Goal: Task Accomplishment & Management: Manage account settings

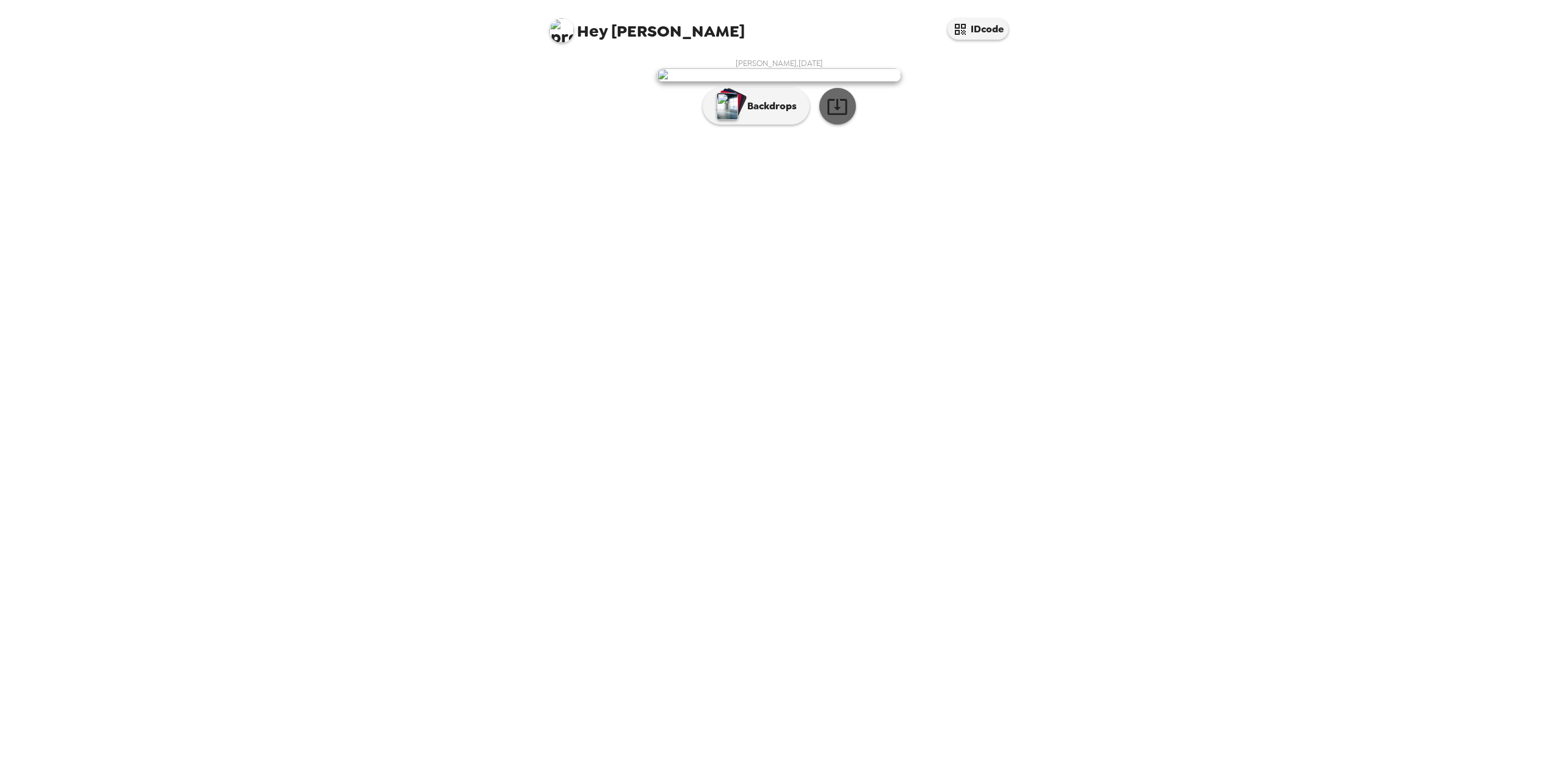
click at [840, 117] on icon "button" at bounding box center [837, 106] width 21 height 21
click at [771, 113] on p "Backdrops" at bounding box center [769, 107] width 56 height 15
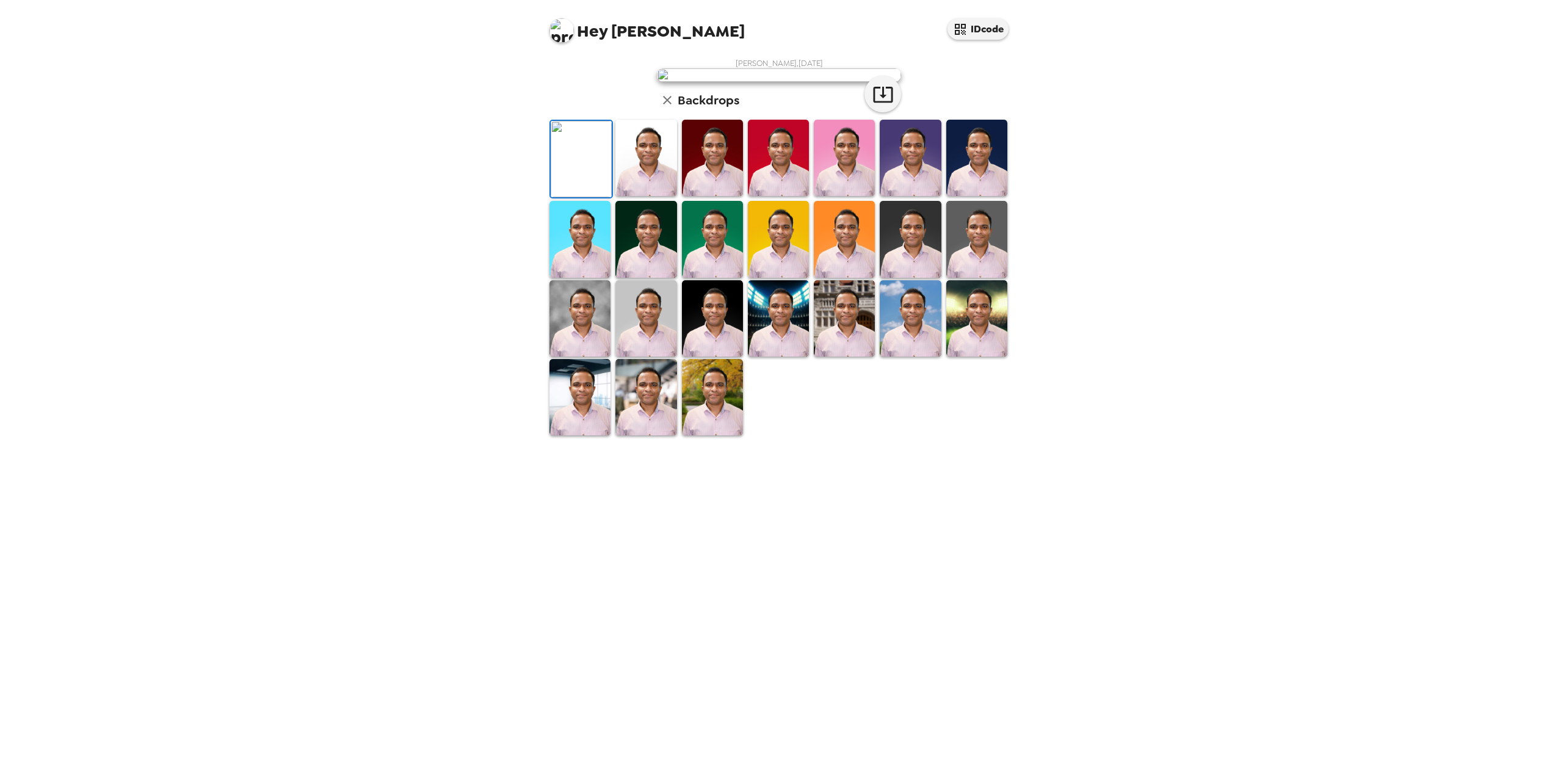
click at [575, 277] on img at bounding box center [580, 239] width 61 height 76
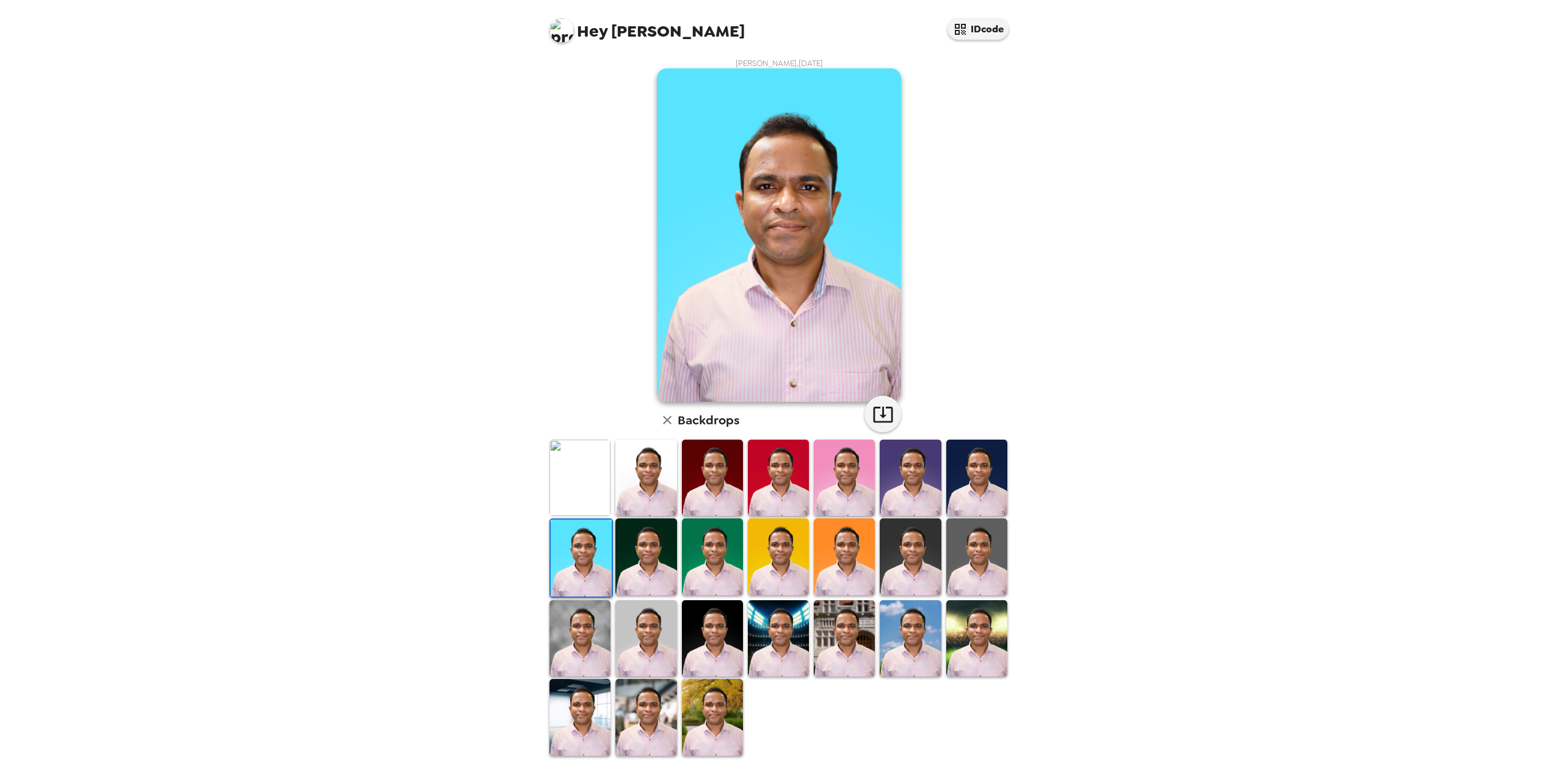
click at [662, 499] on img at bounding box center [646, 478] width 61 height 76
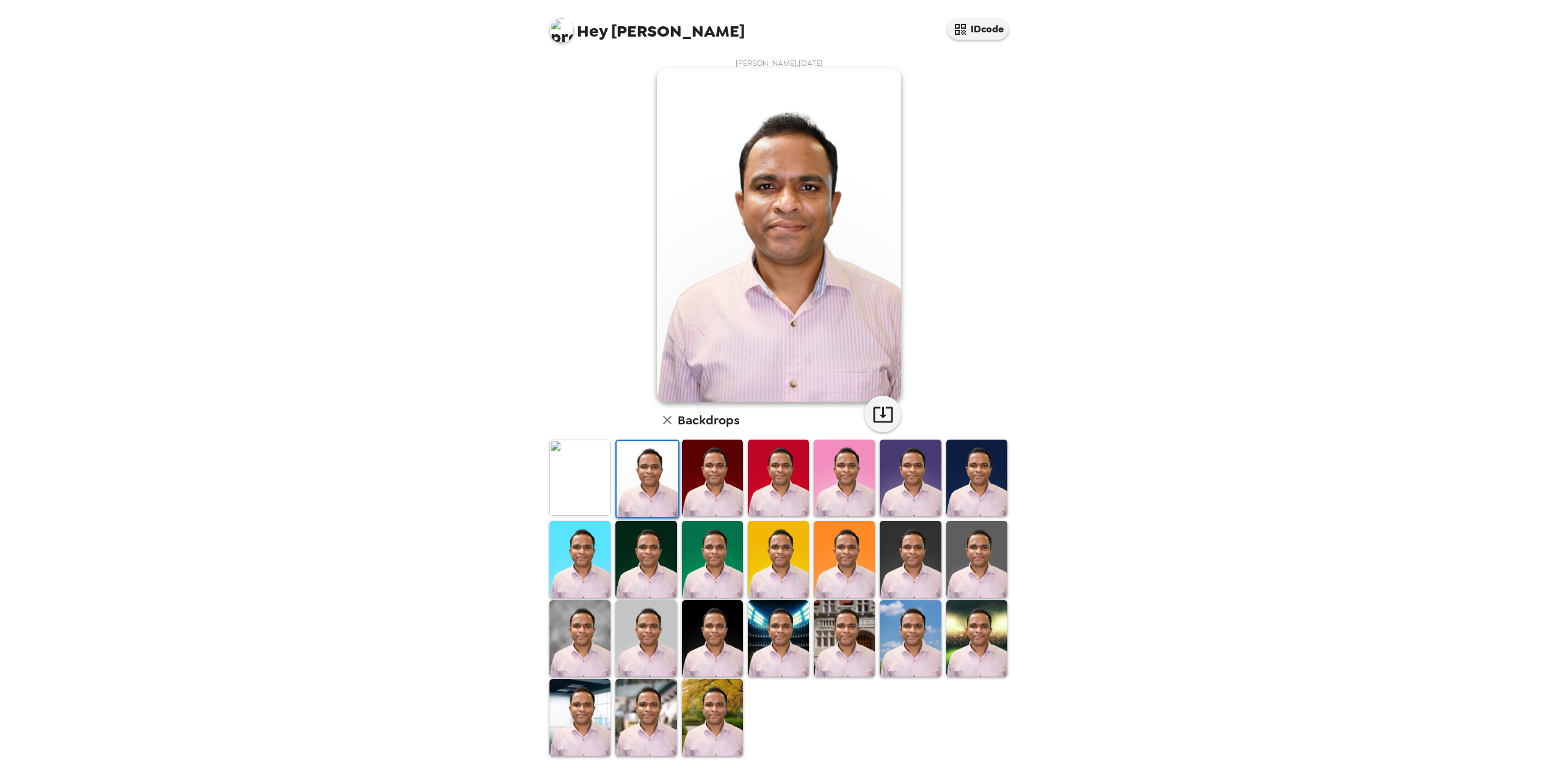
click at [706, 491] on img at bounding box center [713, 478] width 61 height 76
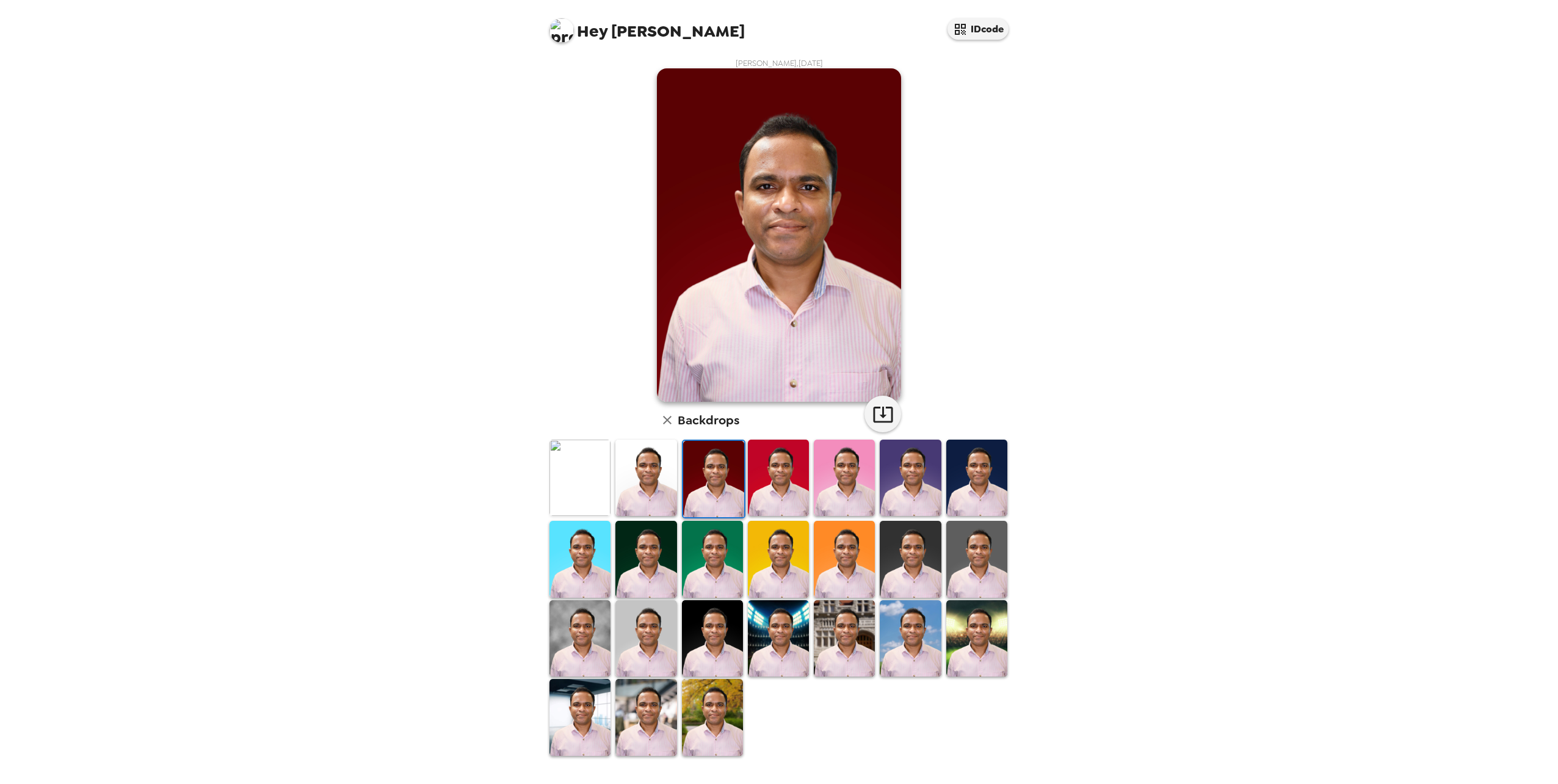
click at [773, 484] on img at bounding box center [779, 478] width 61 height 76
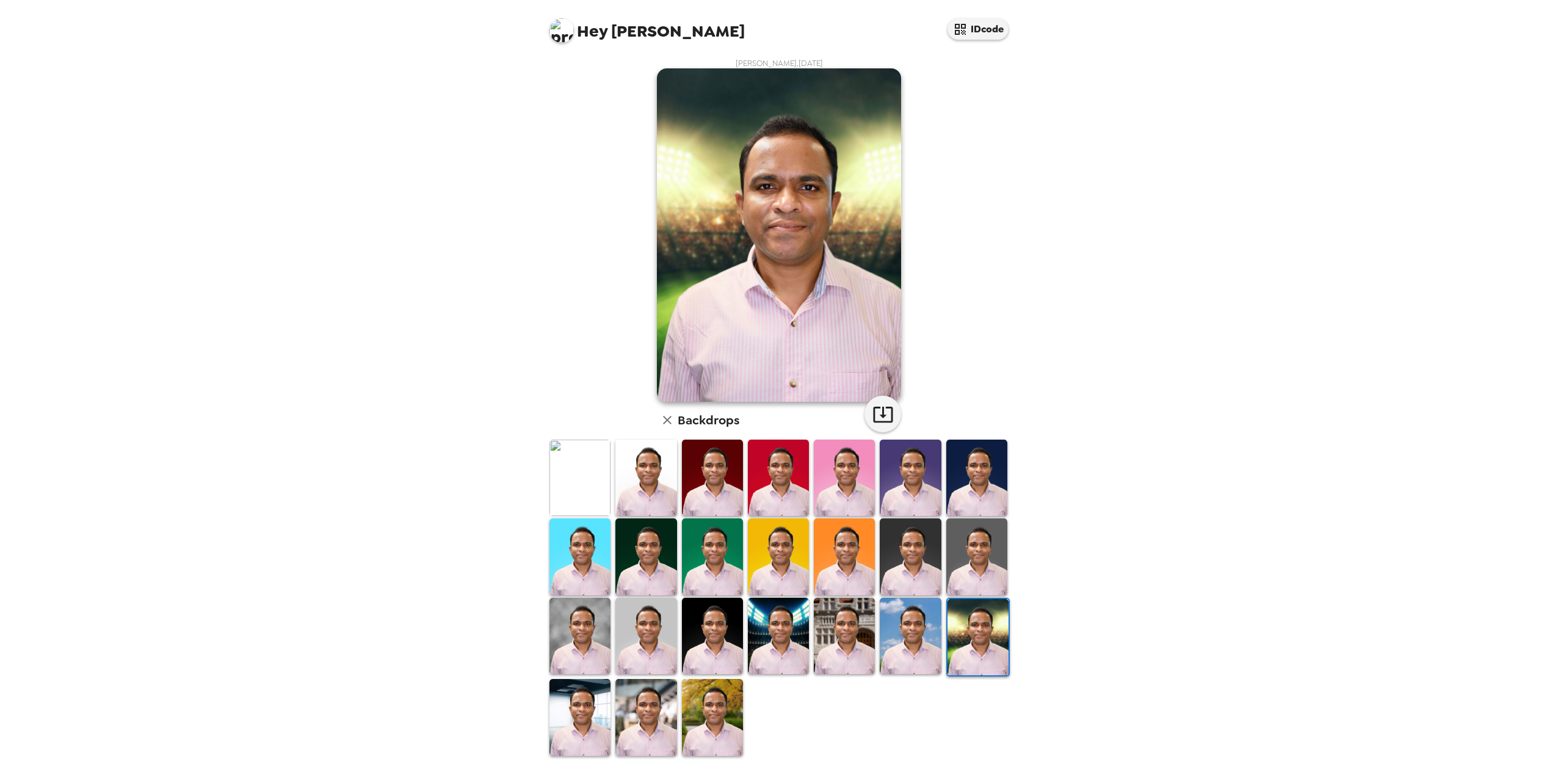
click at [912, 639] on img at bounding box center [910, 636] width 61 height 76
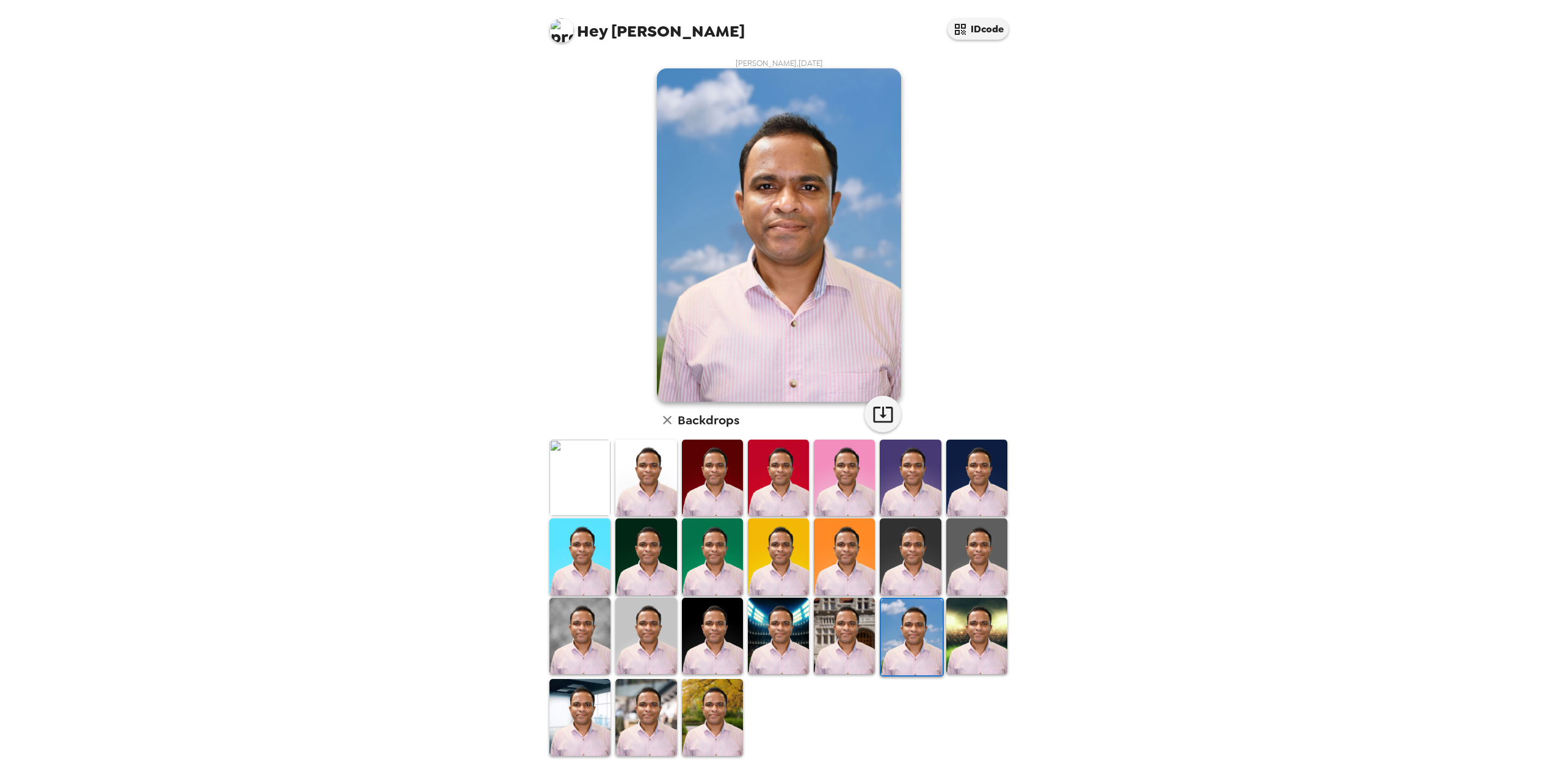
click at [853, 640] on img at bounding box center [845, 636] width 61 height 76
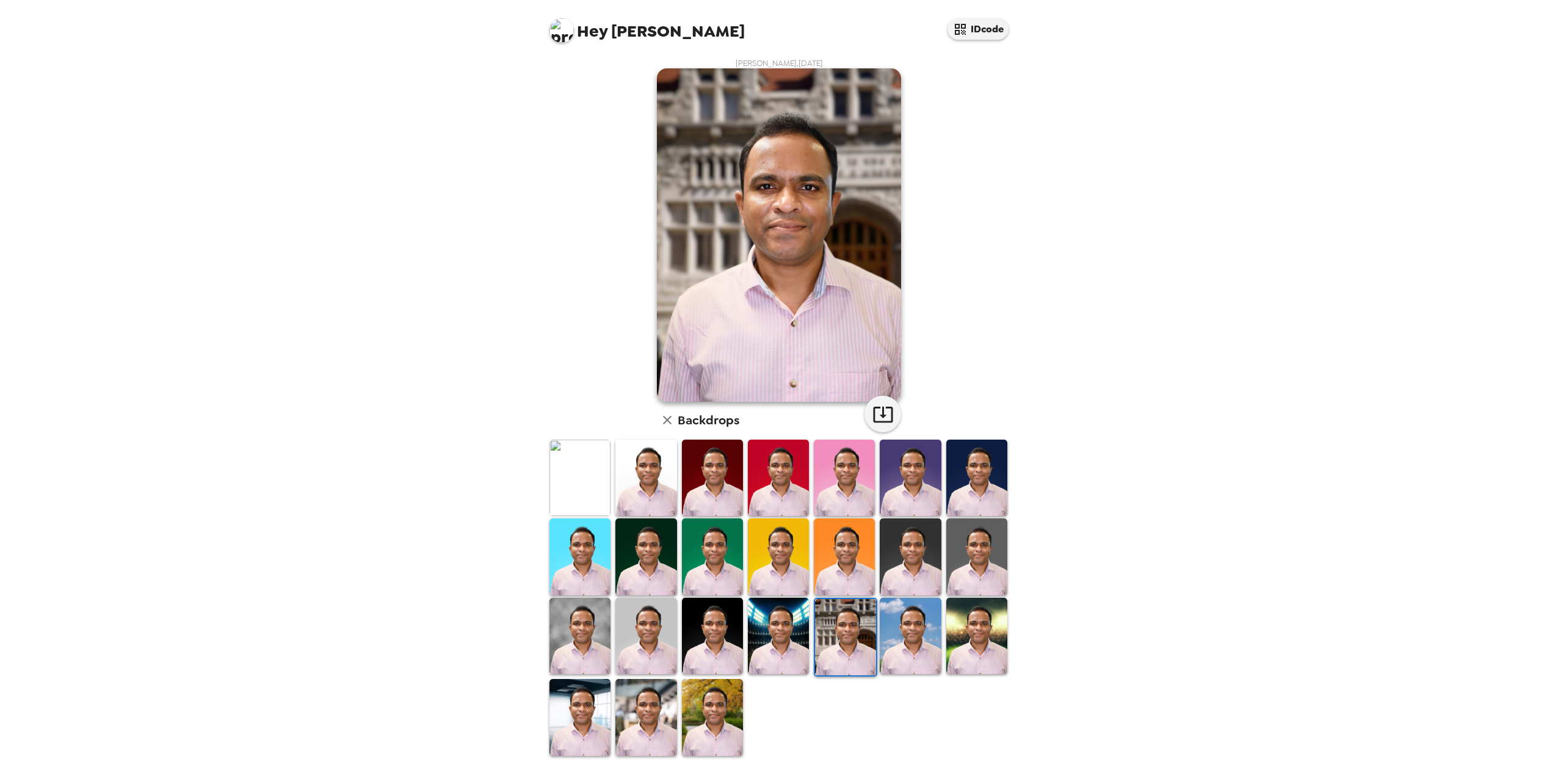
click at [782, 652] on img at bounding box center [779, 636] width 61 height 76
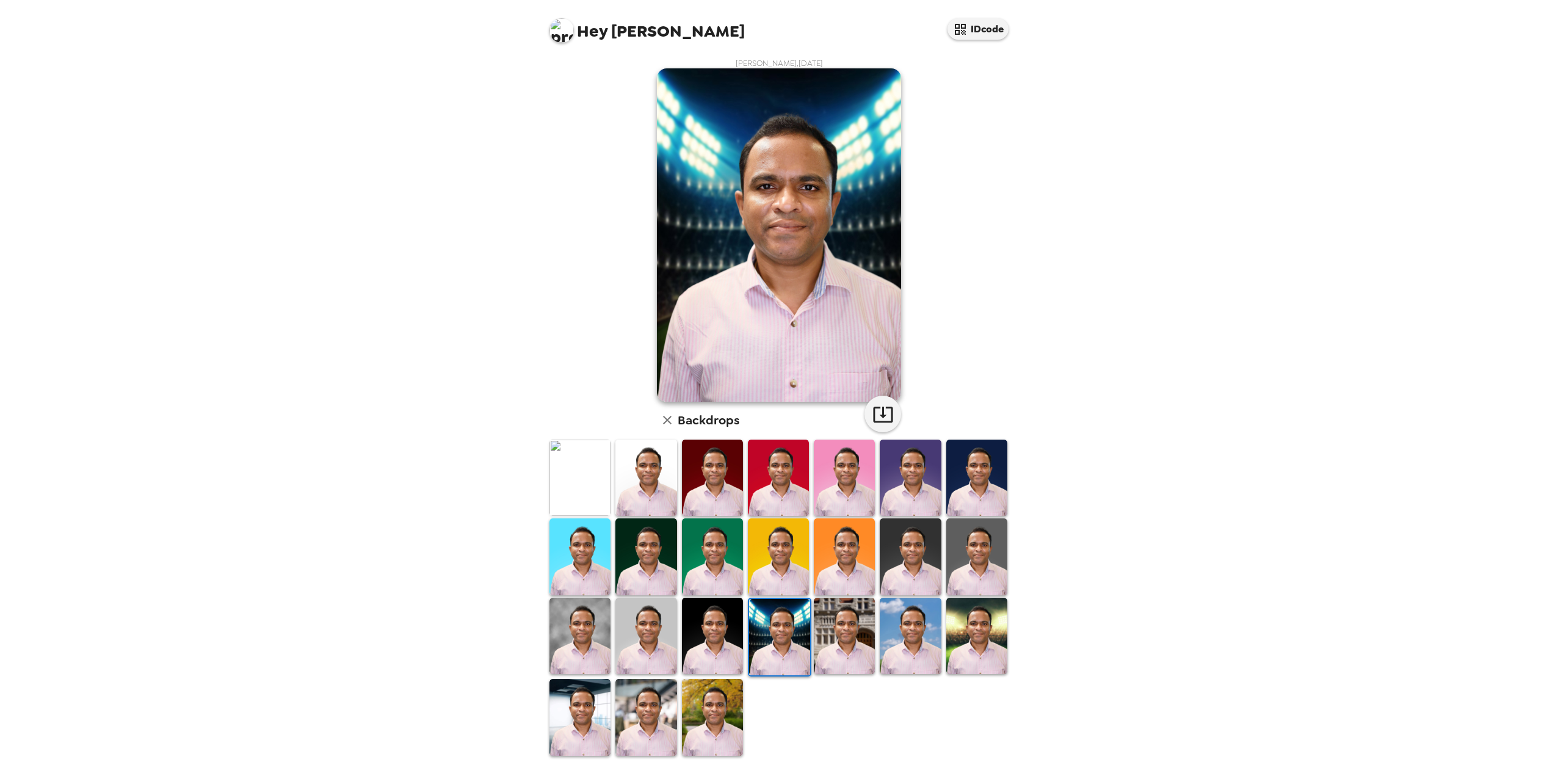
click at [726, 646] on img at bounding box center [713, 636] width 61 height 76
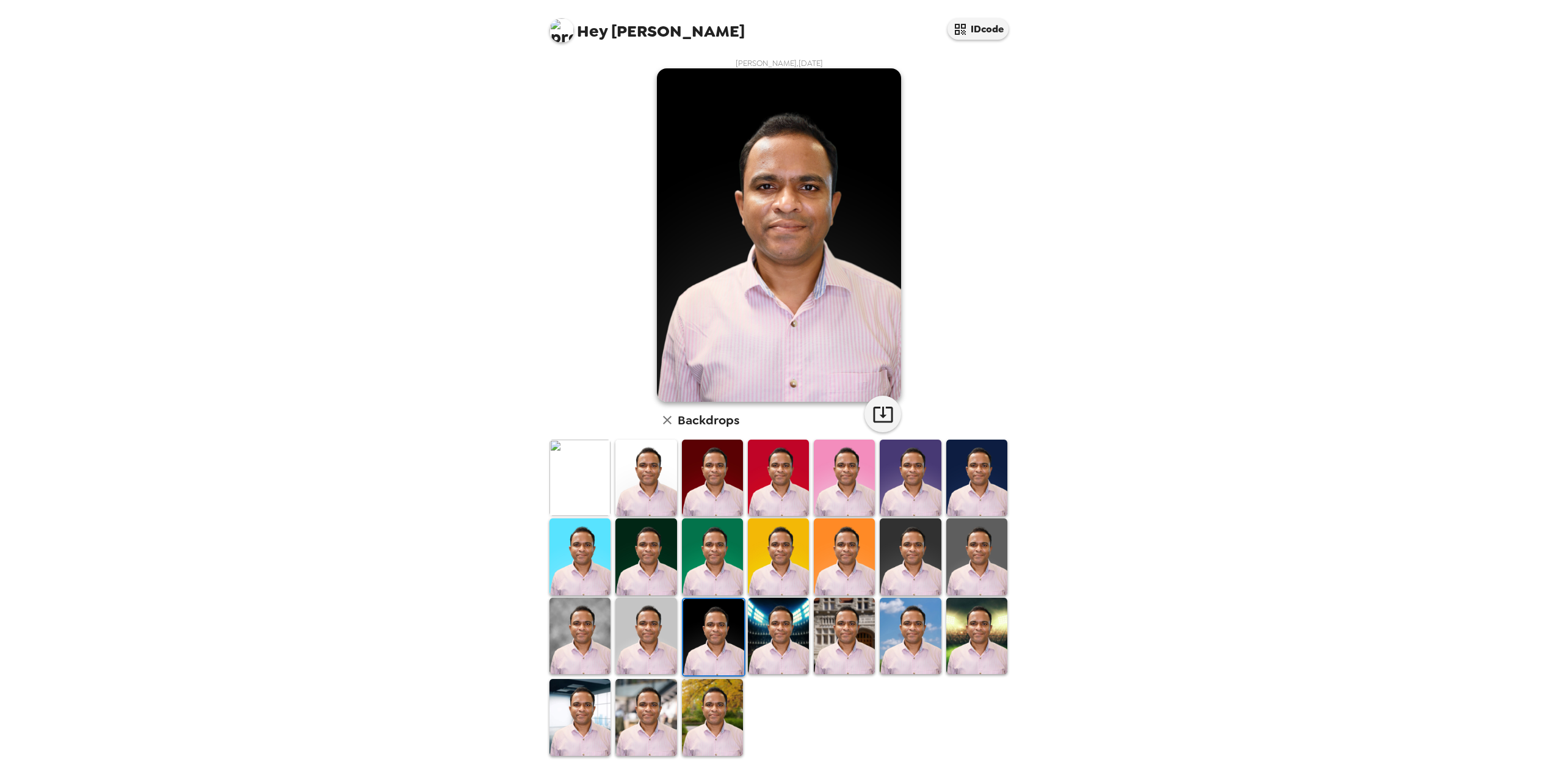
click at [659, 637] on img at bounding box center [646, 636] width 61 height 76
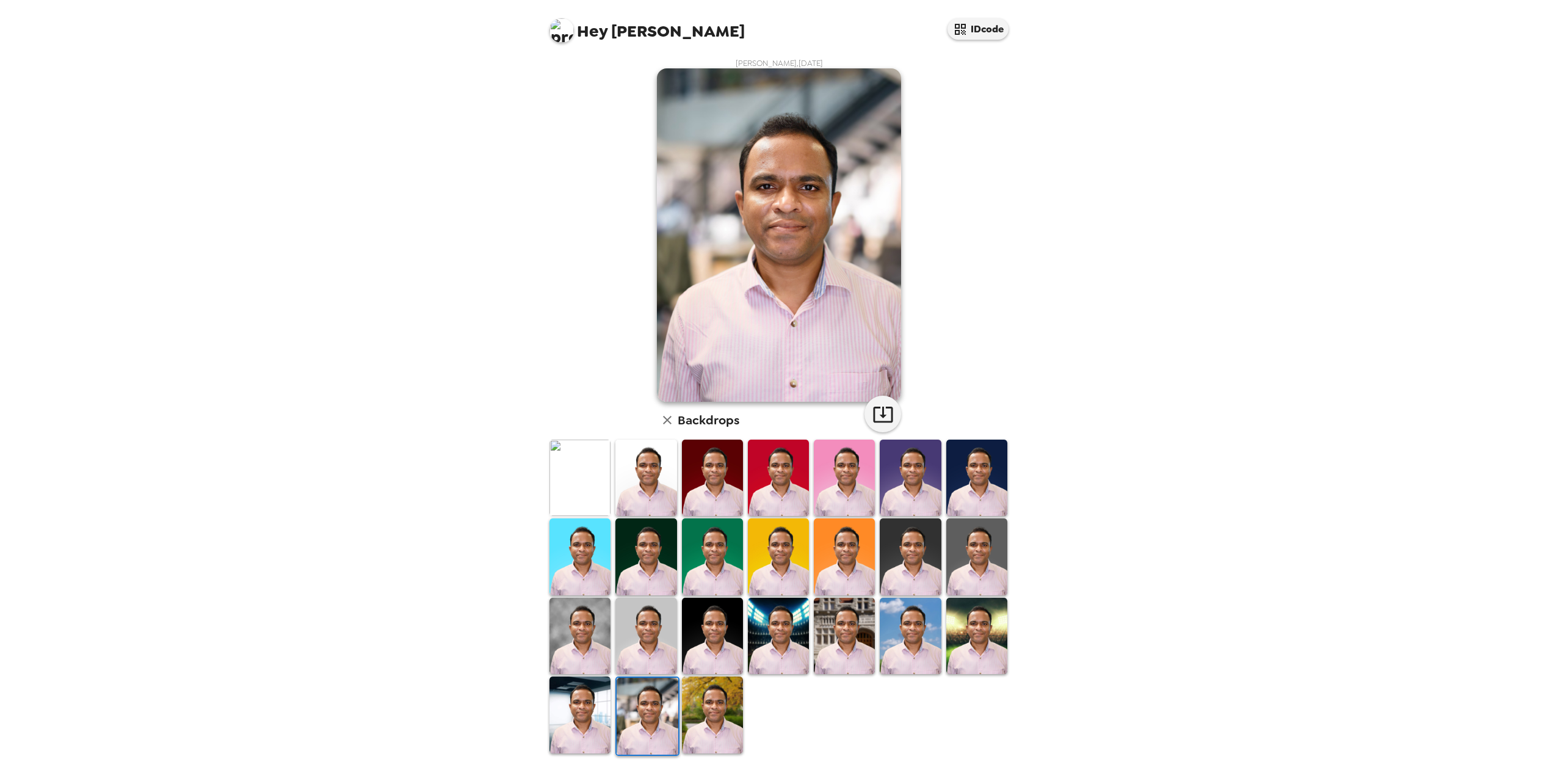
click at [1393, 270] on div "Hey Ramkumar IDcode Ramkumar Santhanakrishnan , 09-15-2025 Backdrops" at bounding box center [779, 392] width 1558 height 784
